Goal: Transaction & Acquisition: Purchase product/service

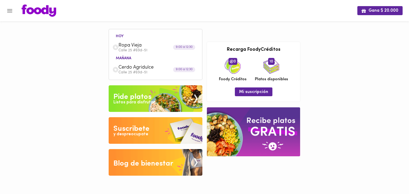
click at [156, 100] on img at bounding box center [156, 99] width 94 height 27
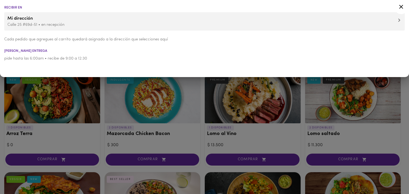
click at [80, 89] on div at bounding box center [204, 97] width 409 height 194
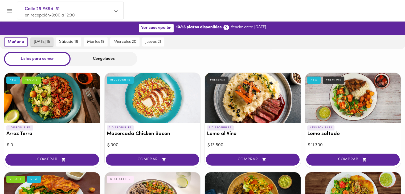
click at [39, 44] on span "[DATE] 15" at bounding box center [42, 42] width 16 height 5
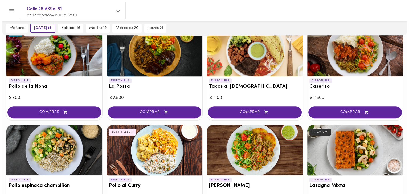
scroll to position [246, 0]
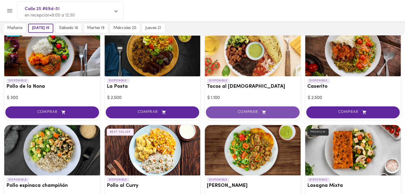
click at [235, 110] on span "COMPRAR" at bounding box center [253, 112] width 80 height 5
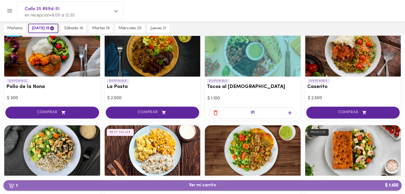
click at [327, 186] on span "1 Ver mi carrito $ 1.100" at bounding box center [203, 185] width 390 height 5
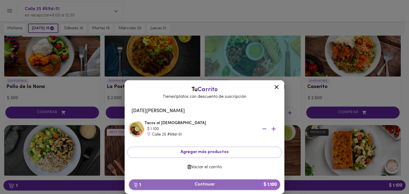
click at [204, 183] on span "1 Continuar $ 1.100" at bounding box center [204, 184] width 143 height 5
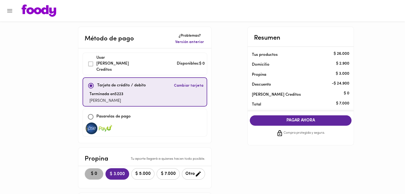
click at [94, 173] on button "$ 0" at bounding box center [94, 174] width 19 height 11
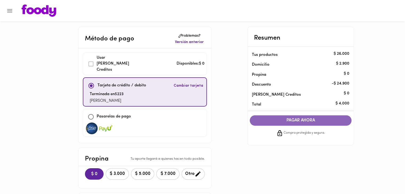
click at [306, 119] on span "PAGAR AHORA" at bounding box center [300, 120] width 91 height 5
